Goal: Register for event/course

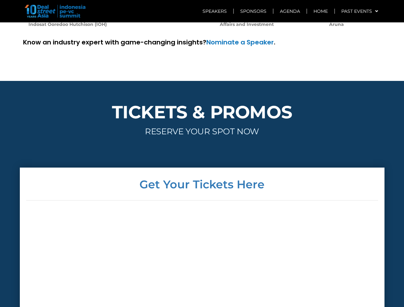
scroll to position [1545, 0]
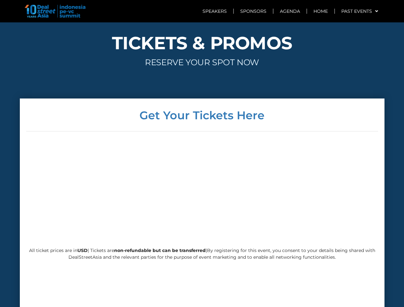
scroll to position [1545, 0]
